Goal: Communication & Community: Answer question/provide support

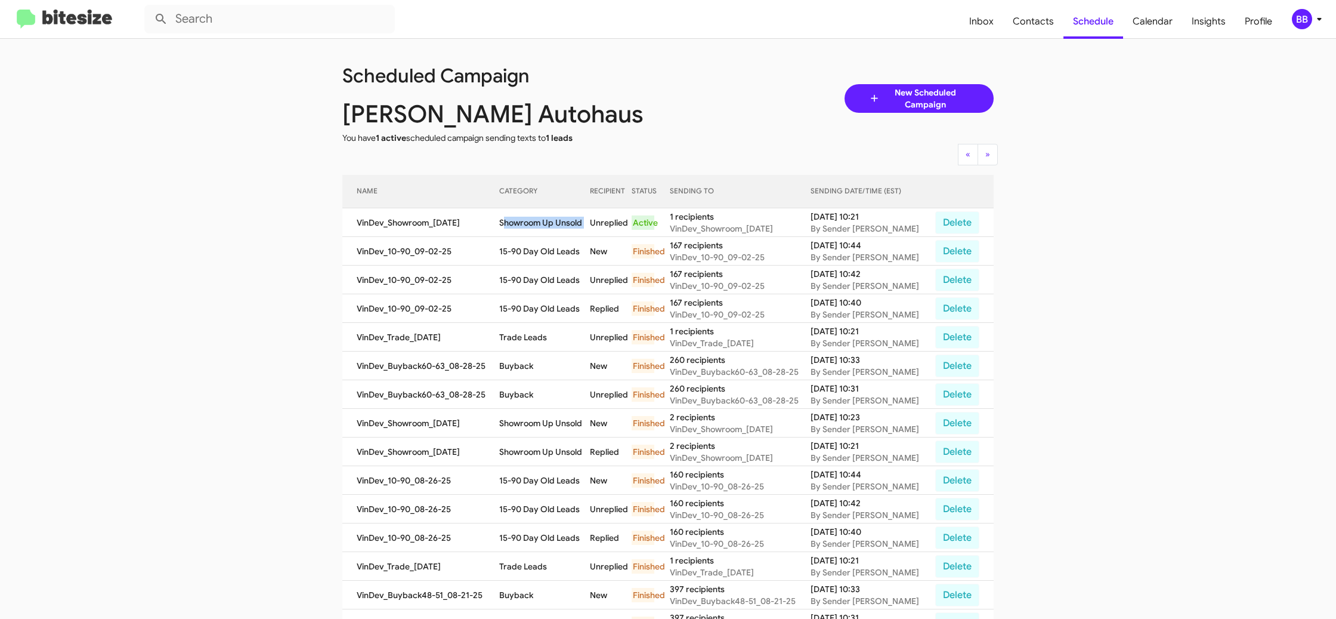
click at [1322, 16] on icon at bounding box center [1319, 19] width 14 height 14
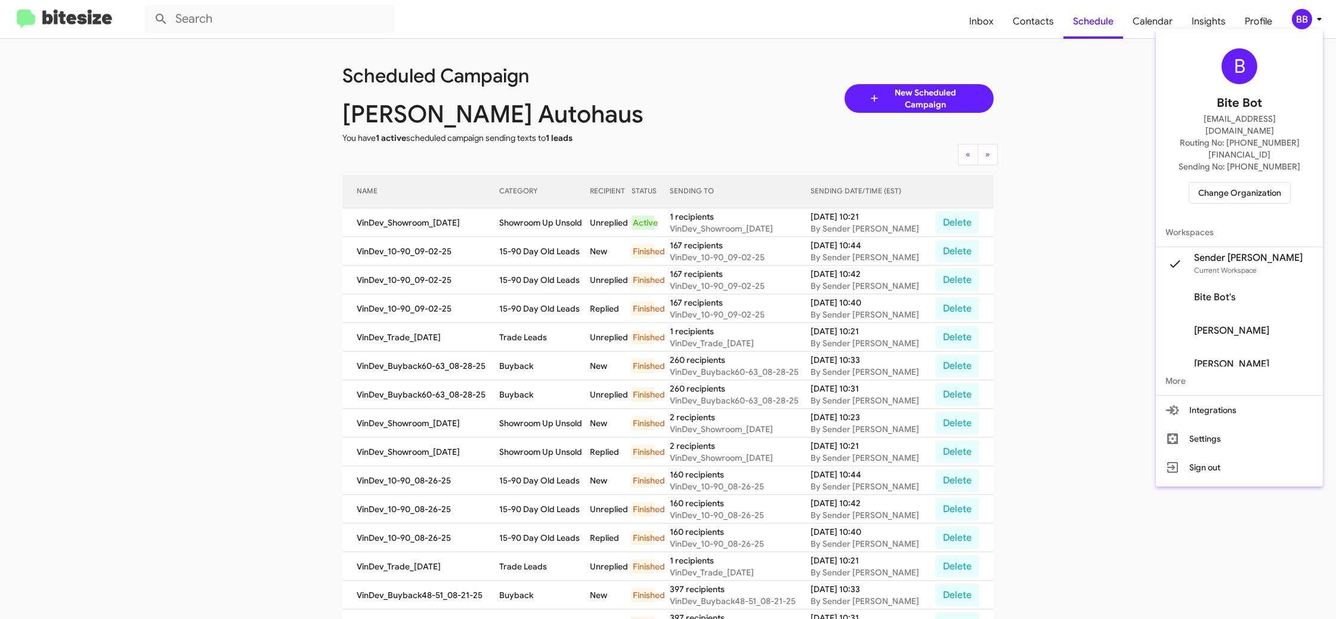
click at [988, 28] on div at bounding box center [668, 309] width 1336 height 619
click at [988, 28] on span "Inbox" at bounding box center [982, 21] width 44 height 35
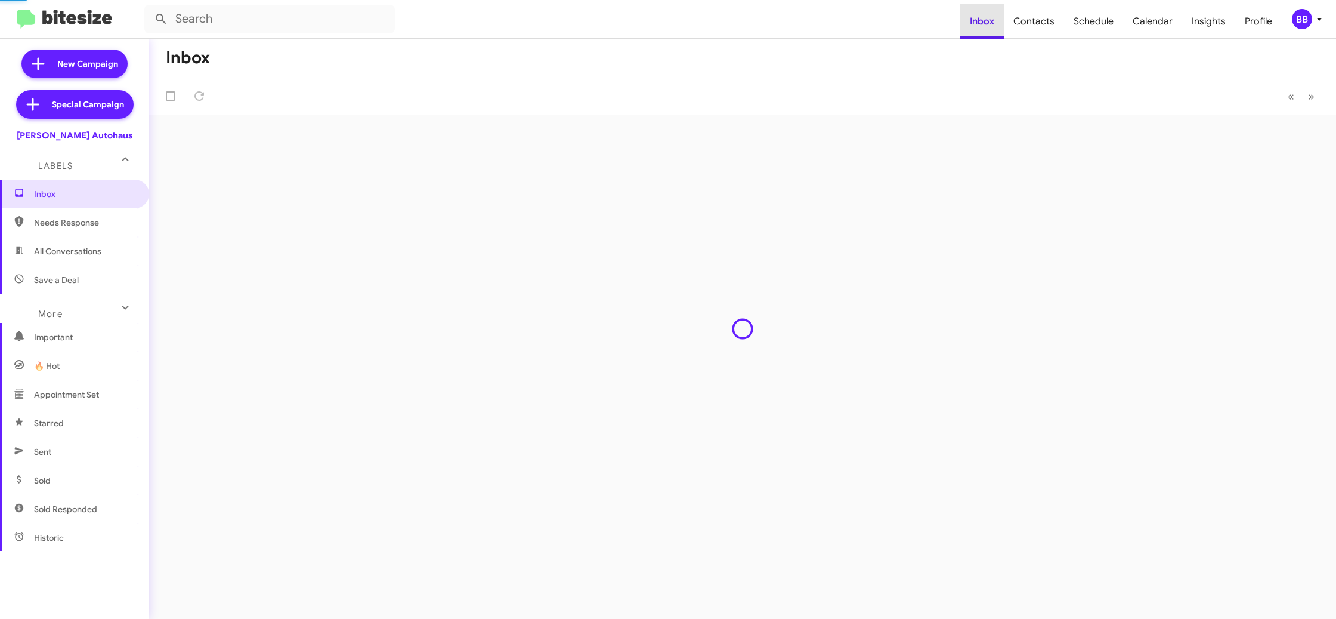
click at [988, 28] on span "Inbox" at bounding box center [982, 21] width 44 height 35
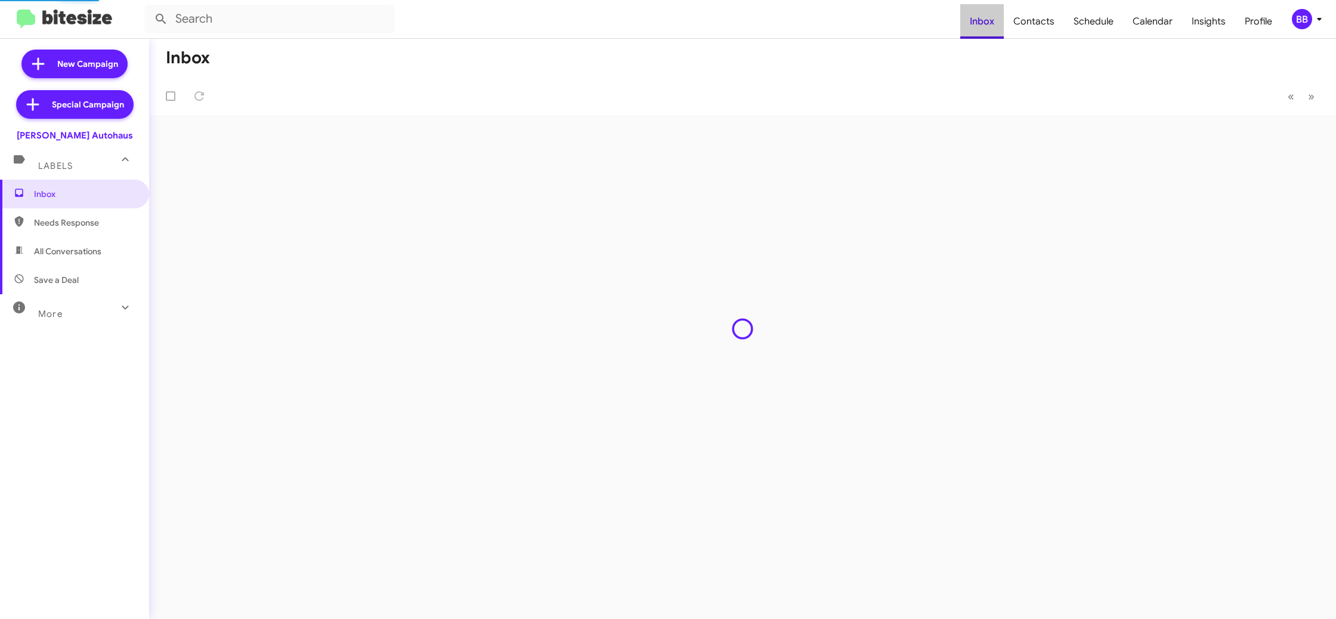
click at [988, 28] on span "Inbox" at bounding box center [982, 21] width 44 height 35
